Goal: Check status: Check status

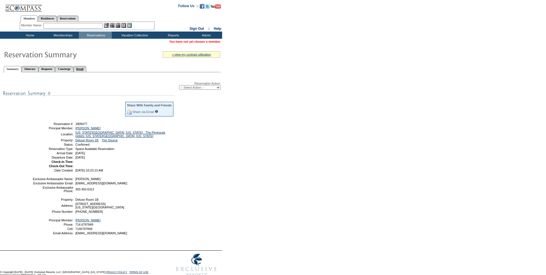
click at [87, 69] on link "Detail" at bounding box center [79, 69] width 13 height 6
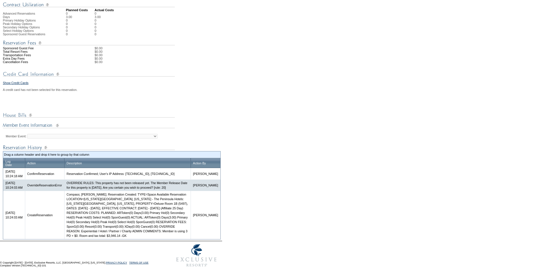
scroll to position [189, 0]
drag, startPoint x: 132, startPoint y: 235, endPoint x: 149, endPoint y: 236, distance: 16.1
click at [149, 236] on td "Compass; Galen Kelly; Reservation Created: TYPE=Space Available Reservation LOC…" at bounding box center [127, 215] width 126 height 48
copy td "$3,946.14"
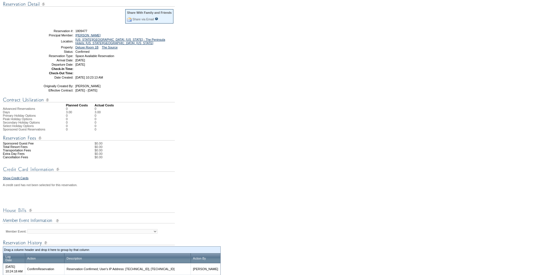
scroll to position [0, 0]
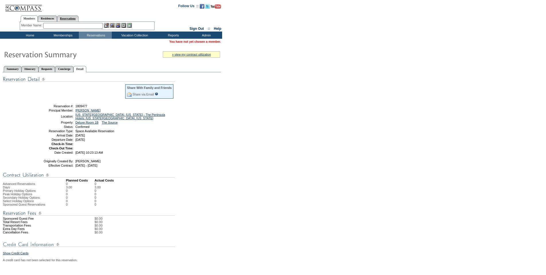
click at [79, 20] on link "Reservations" at bounding box center [68, 18] width 22 height 6
click at [57, 27] on input "text" at bounding box center [54, 26] width 25 height 6
paste input "1808408"
type input "1808408"
click at [72, 25] on img at bounding box center [70, 25] width 5 height 5
